Goal: Find specific page/section: Find specific page/section

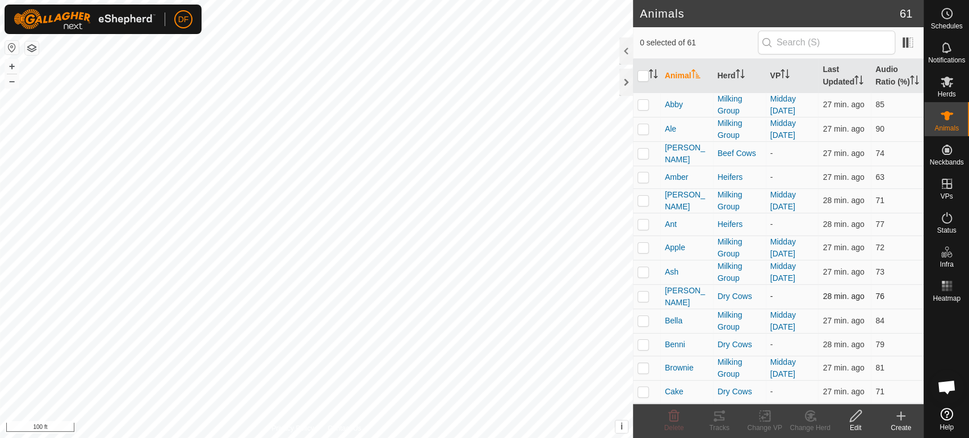
scroll to position [3464, 0]
click at [407, 0] on html "DF Schedules Notifications Herds Animals Neckbands VPs Status Infra Heatmap Hel…" at bounding box center [484, 219] width 969 height 438
click at [414, 0] on html "DF Schedules Notifications Herds Animals Neckbands VPs Status Infra Heatmap Hel…" at bounding box center [484, 219] width 969 height 438
click at [310, 437] on html "DF Schedules Notifications Herds Animals Neckbands VPs Status Infra Heatmap Hel…" at bounding box center [484, 219] width 969 height 438
click at [945, 15] on icon at bounding box center [947, 14] width 14 height 14
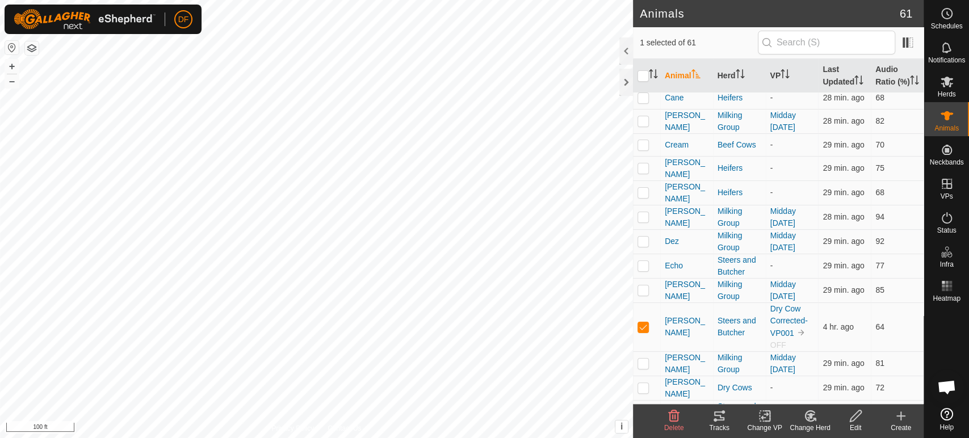
scroll to position [334, 0]
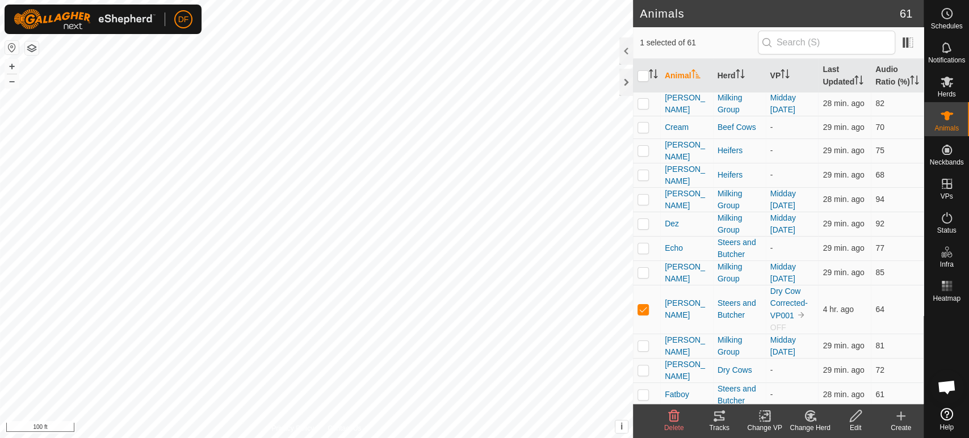
click at [723, 422] on icon at bounding box center [719, 416] width 14 height 14
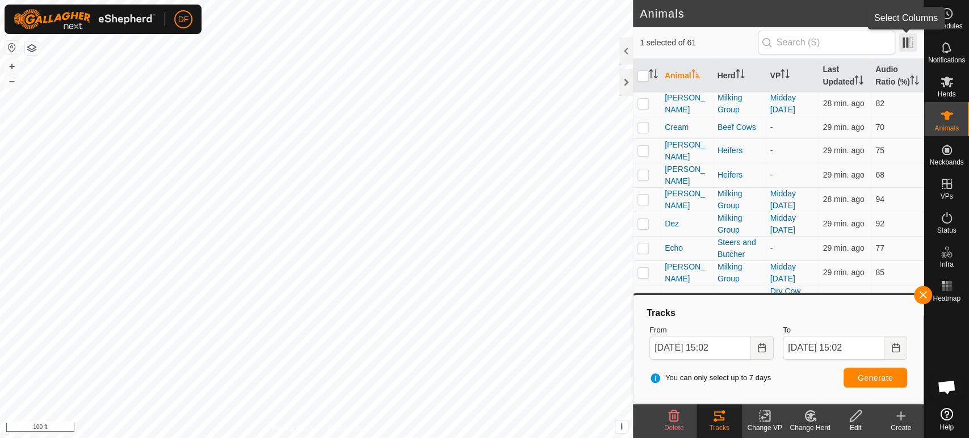
click at [906, 46] on span at bounding box center [907, 42] width 18 height 18
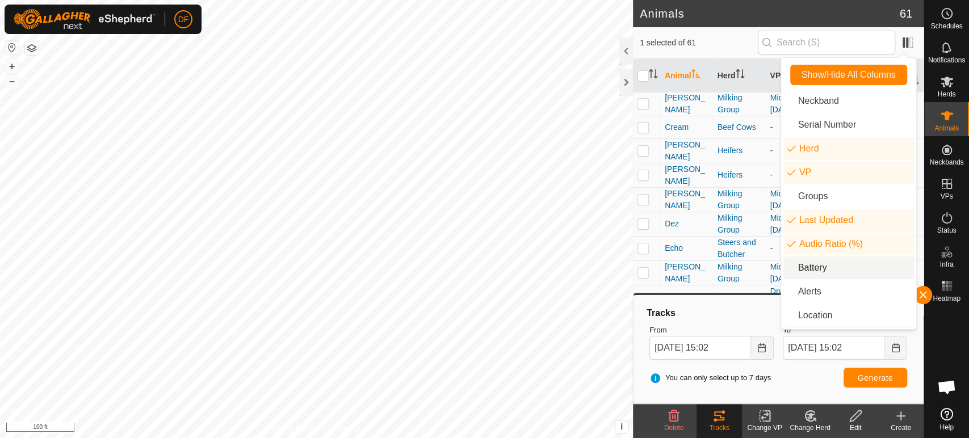
click at [819, 263] on li "Battery" at bounding box center [848, 267] width 131 height 23
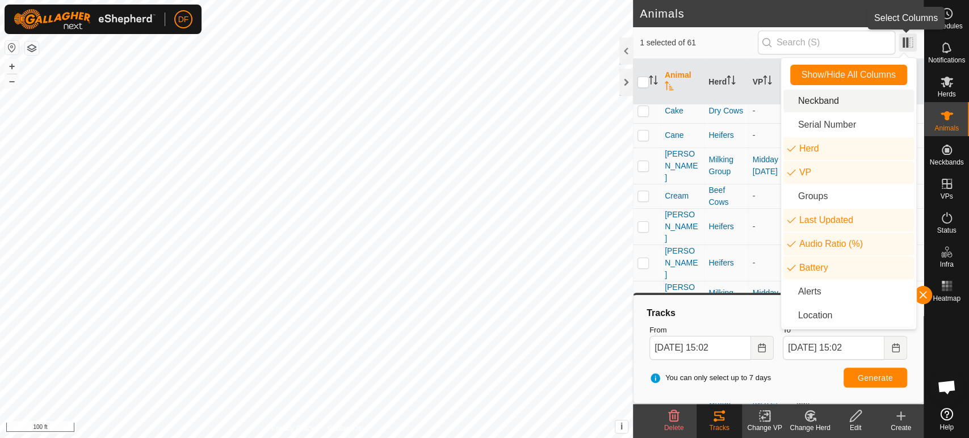
click at [909, 44] on span at bounding box center [907, 42] width 18 height 18
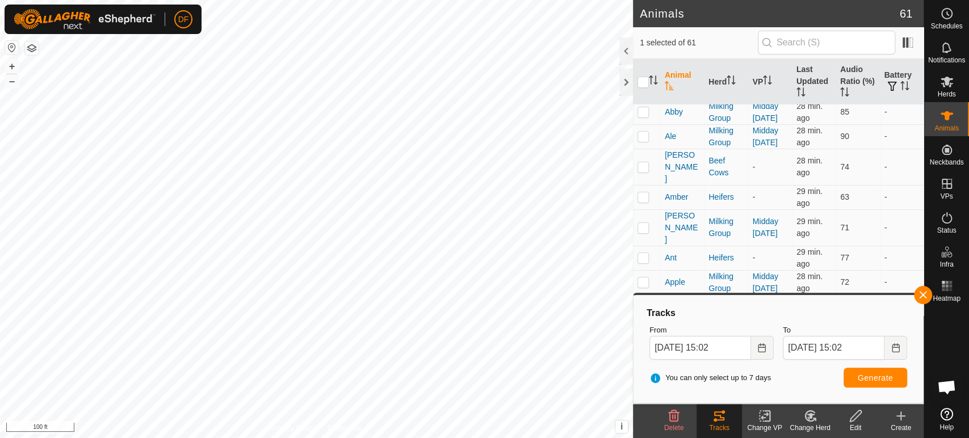
scroll to position [0, 0]
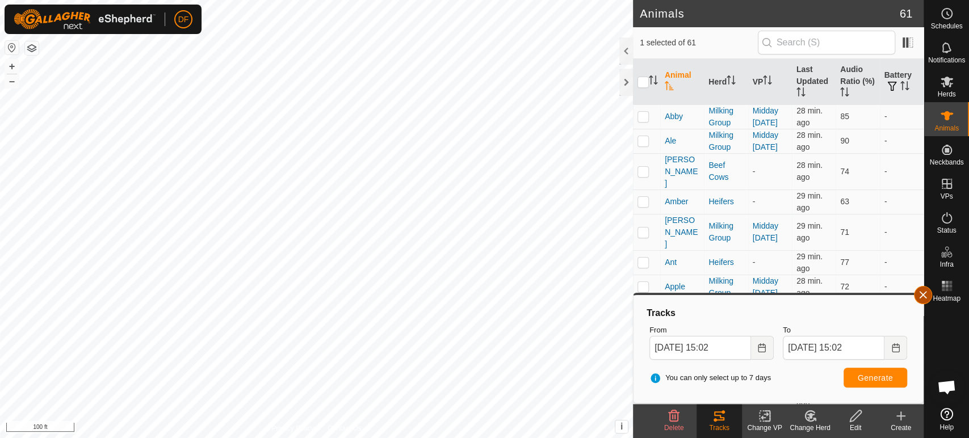
click at [925, 298] on button "button" at bounding box center [923, 295] width 18 height 18
